Goal: Transaction & Acquisition: Purchase product/service

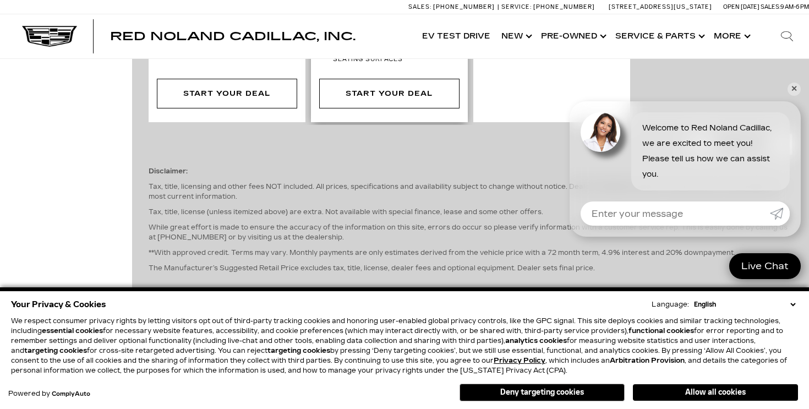
scroll to position [939, 0]
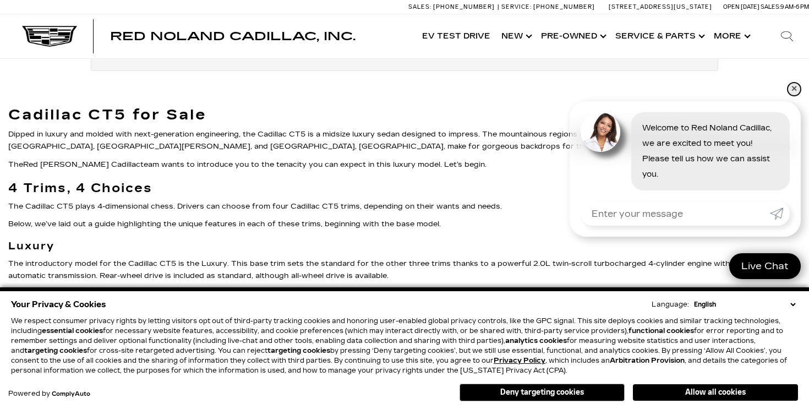
click at [792, 90] on link "✕" at bounding box center [793, 89] width 13 height 13
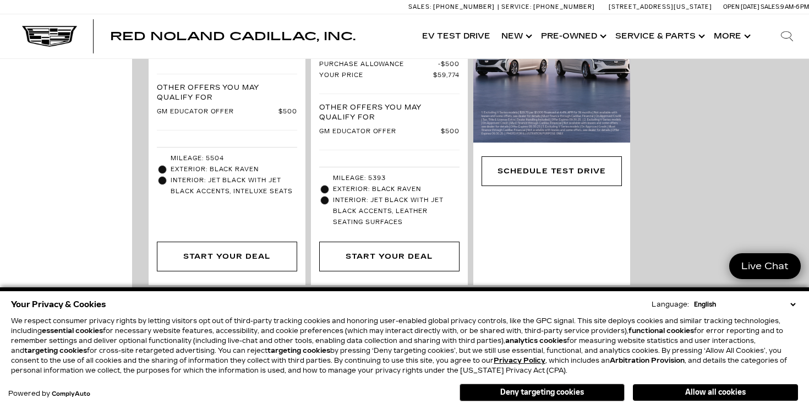
scroll to position [499, 0]
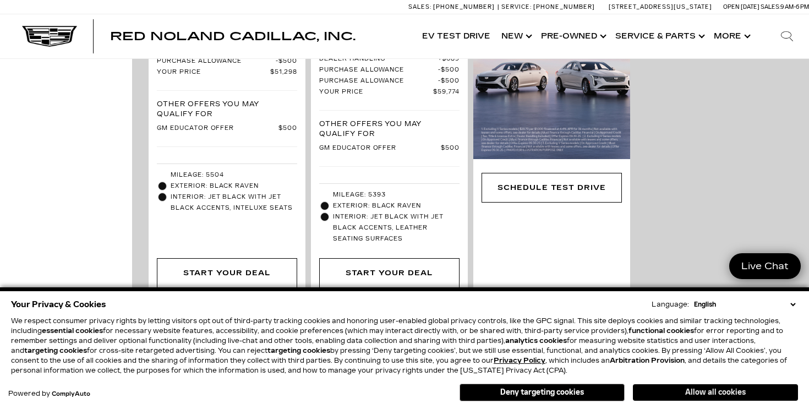
click at [689, 385] on button "Allow all cookies" at bounding box center [715, 392] width 165 height 17
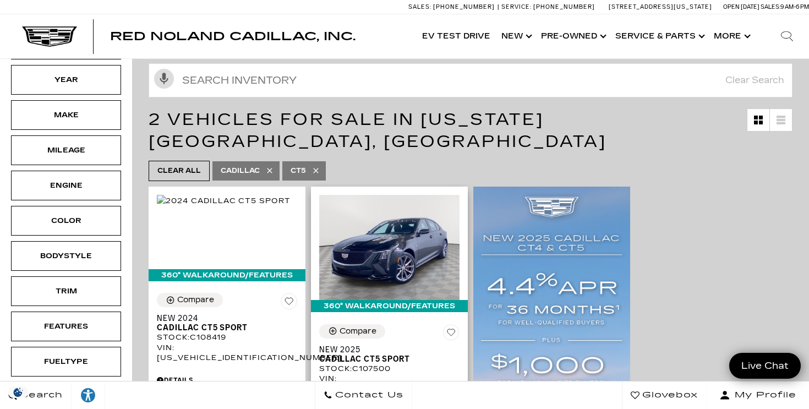
scroll to position [97, 0]
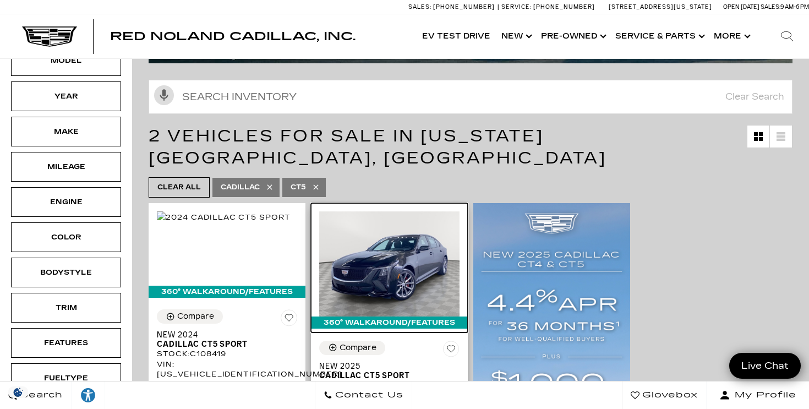
click at [384, 255] on img at bounding box center [389, 263] width 140 height 105
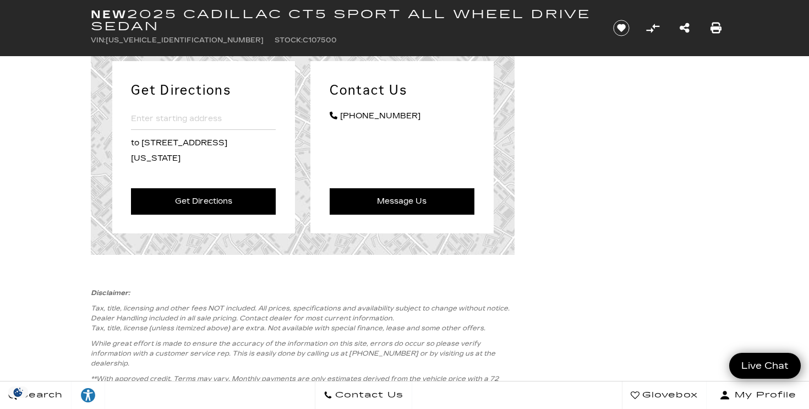
scroll to position [2765, 0]
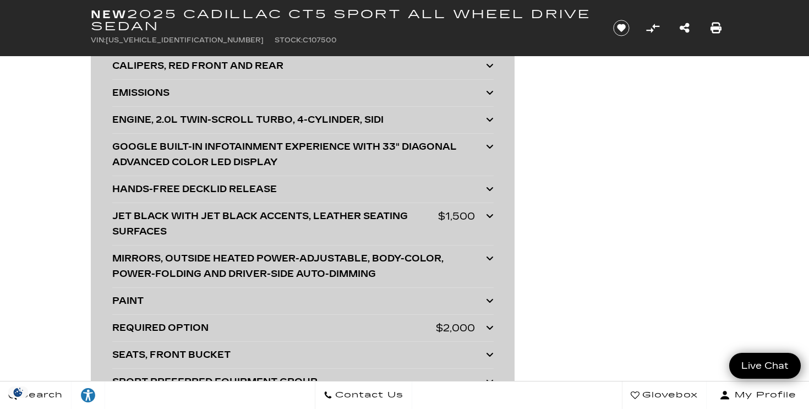
click at [154, 197] on div "HANDS-FREE DECKLID RELEASE" at bounding box center [299, 189] width 374 height 15
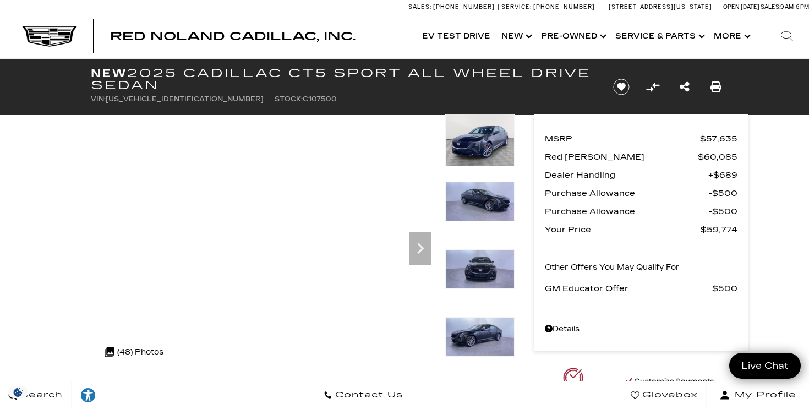
scroll to position [1, 0]
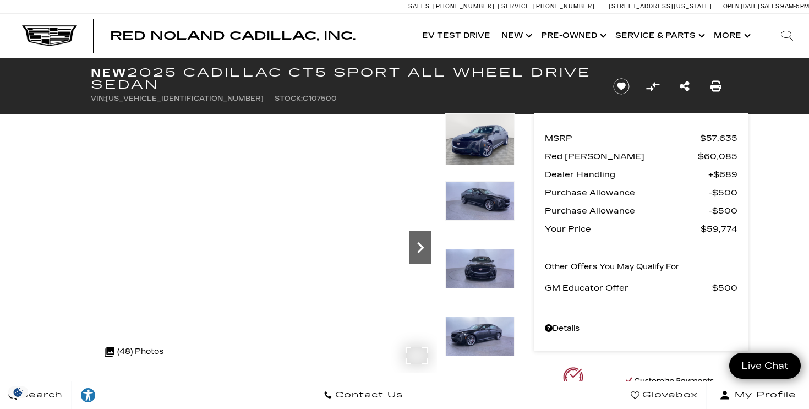
click at [420, 249] on icon "Next" at bounding box center [420, 248] width 22 height 22
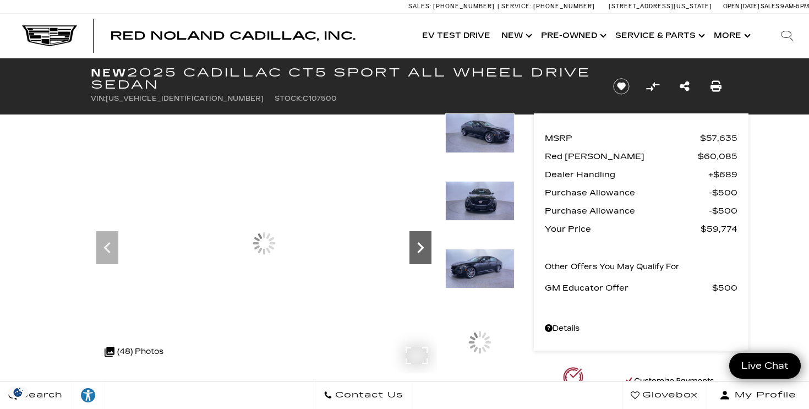
click at [420, 249] on icon "Next" at bounding box center [420, 248] width 22 height 22
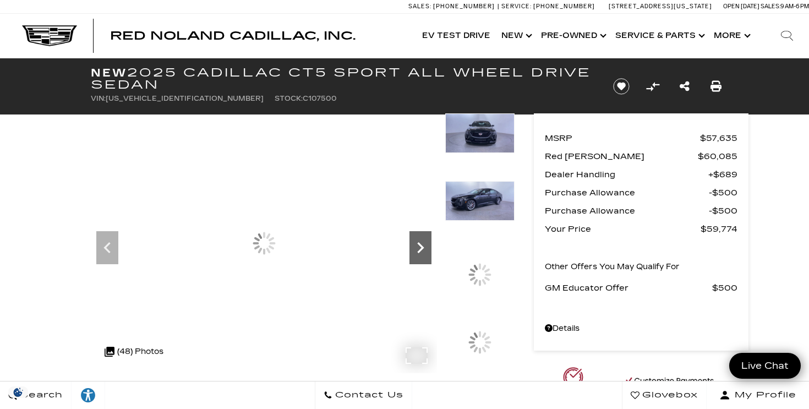
click at [420, 249] on icon "Next" at bounding box center [420, 248] width 22 height 22
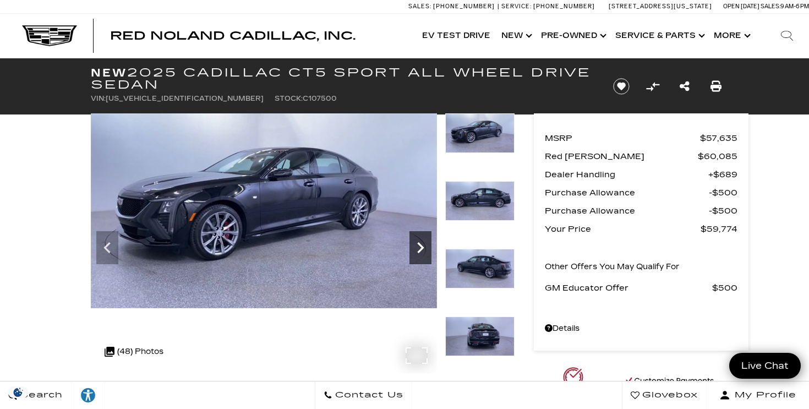
click at [420, 249] on icon "Next" at bounding box center [420, 248] width 22 height 22
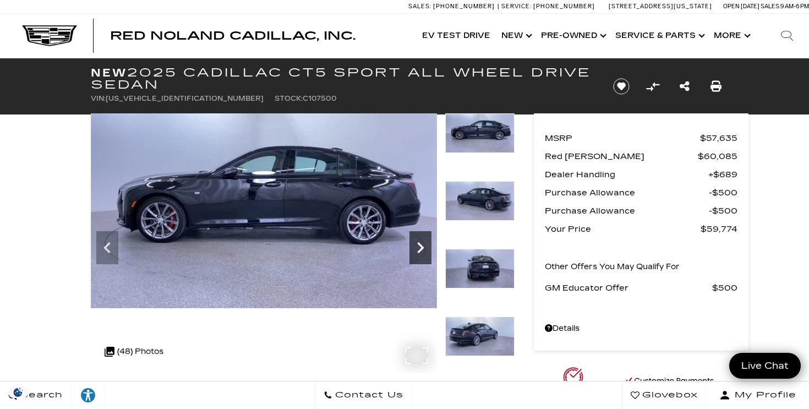
click at [413, 251] on icon "Next" at bounding box center [420, 248] width 22 height 22
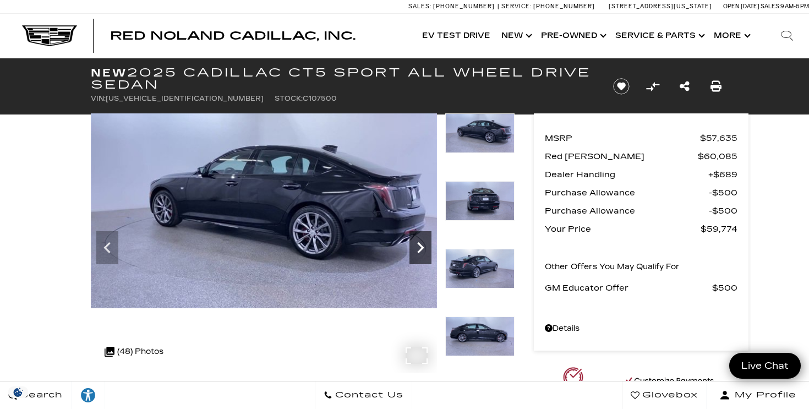
click at [413, 251] on icon "Next" at bounding box center [420, 248] width 22 height 22
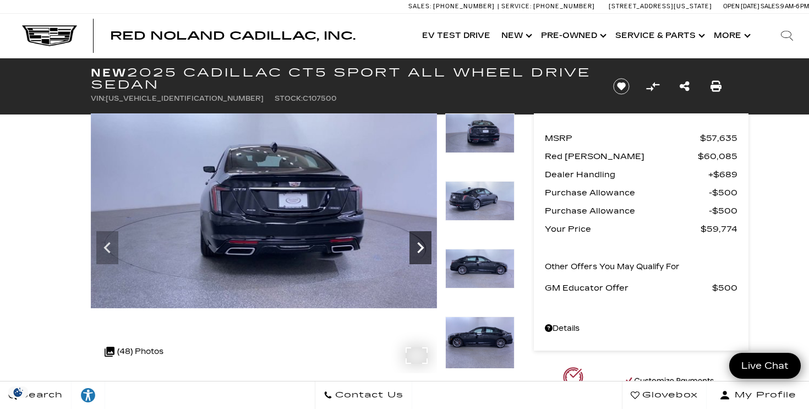
click at [413, 251] on icon "Next" at bounding box center [420, 248] width 22 height 22
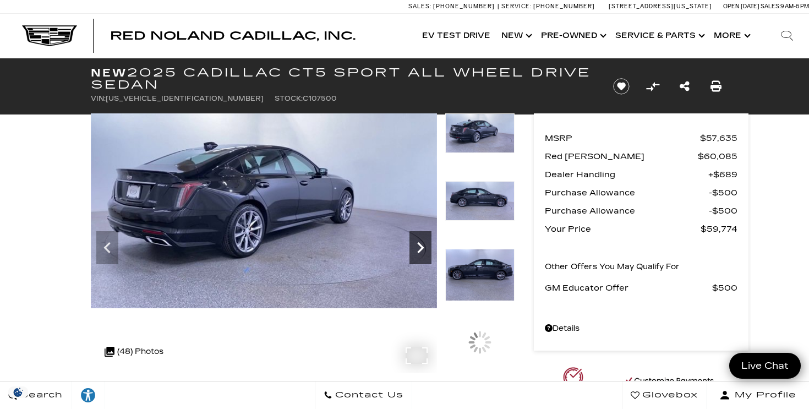
click at [413, 251] on icon "Next" at bounding box center [420, 248] width 22 height 22
